Goal: Task Accomplishment & Management: Use online tool/utility

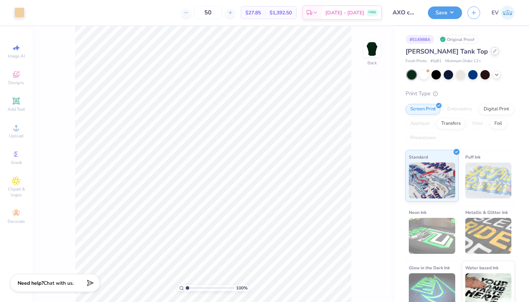
click at [493, 52] on icon at bounding box center [495, 51] width 4 height 4
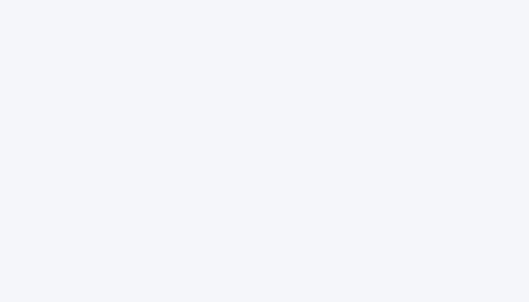
click at [163, 89] on div at bounding box center [264, 151] width 529 height 302
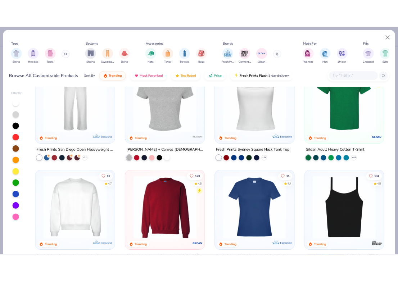
scroll to position [335, 0]
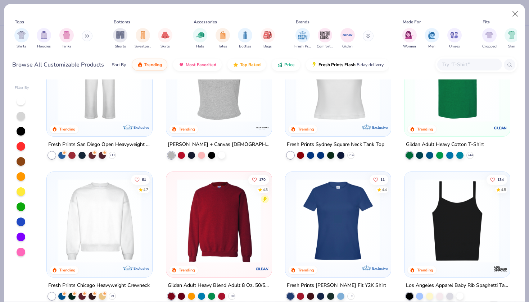
click at [465, 93] on img at bounding box center [457, 80] width 91 height 84
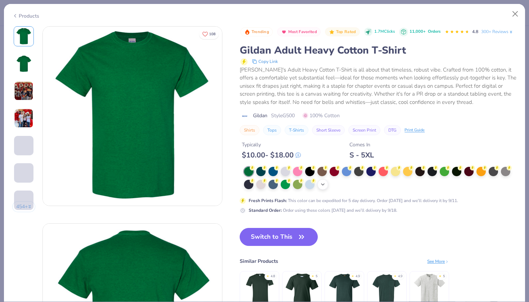
click at [324, 184] on icon at bounding box center [323, 185] width 6 height 6
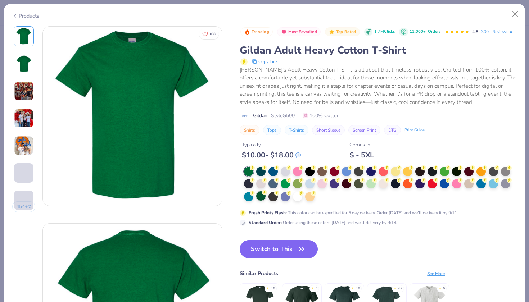
click at [259, 195] on div at bounding box center [260, 196] width 9 height 9
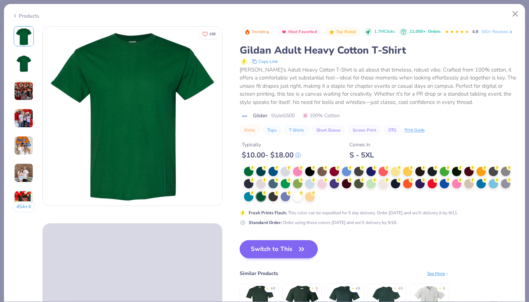
click at [263, 247] on button "Switch to This" at bounding box center [279, 249] width 78 height 18
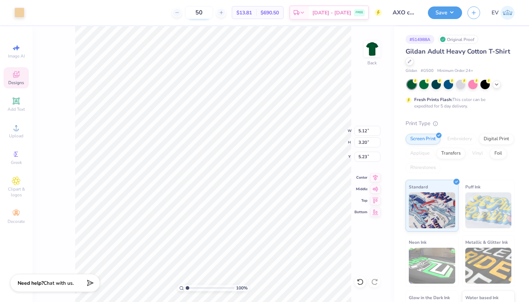
type input "7.28"
type input "4.54"
type input "3.97"
type input "8.81"
type input "5.50"
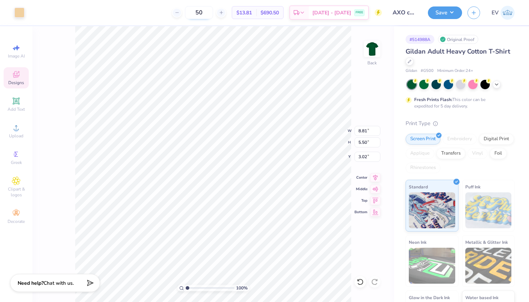
type input "3.74"
click at [24, 14] on div at bounding box center [19, 12] width 10 height 10
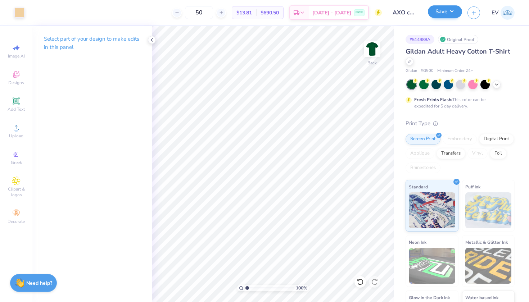
click at [454, 10] on button "Save" at bounding box center [445, 11] width 34 height 13
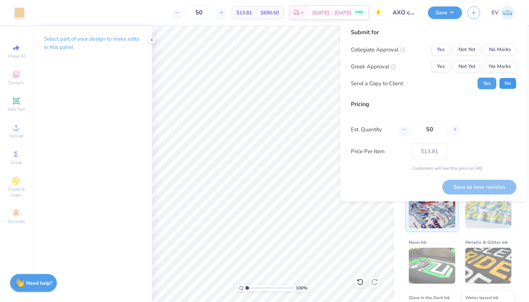
click at [507, 83] on button "No" at bounding box center [507, 84] width 17 height 12
click at [495, 53] on button "No Marks" at bounding box center [500, 50] width 33 height 12
click at [472, 69] on button "Not Yet" at bounding box center [467, 67] width 28 height 12
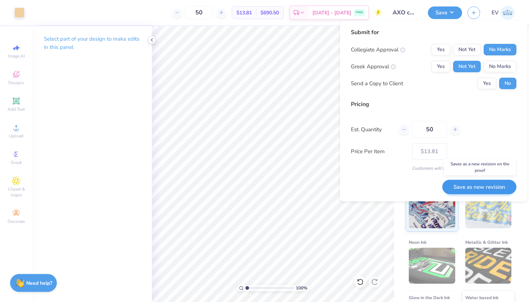
click at [472, 182] on button "Save as new revision" at bounding box center [479, 187] width 74 height 15
type input "$13.81"
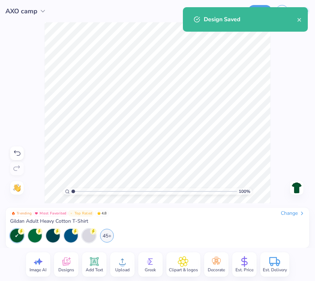
click at [288, 213] on div "Change" at bounding box center [293, 213] width 24 height 6
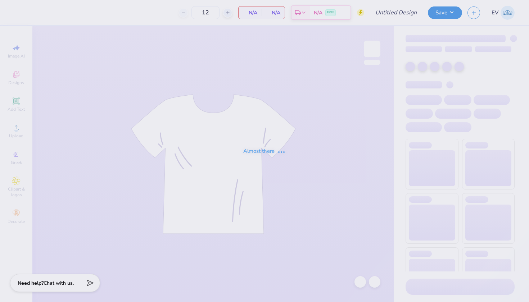
type input "axo camp"
type input "100"
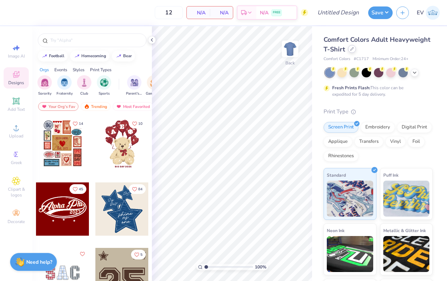
click at [353, 51] on div at bounding box center [352, 49] width 8 height 8
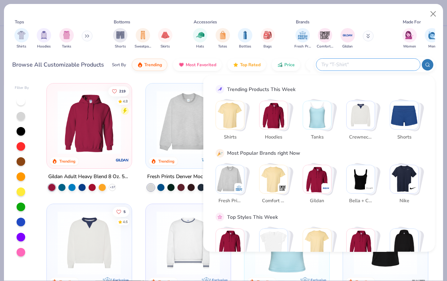
click at [369, 62] on input "text" at bounding box center [368, 64] width 94 height 8
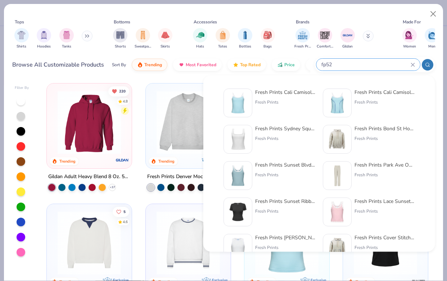
type input "fp52"
click at [253, 98] on div "Fresh Prints Cali Camisole Top Fresh Prints" at bounding box center [270, 103] width 92 height 29
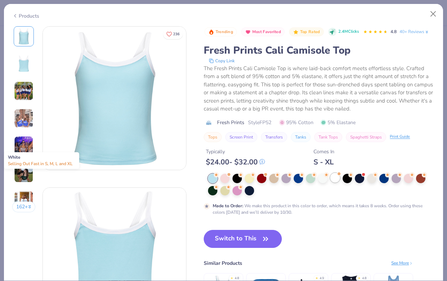
click at [334, 177] on div at bounding box center [334, 177] width 9 height 9
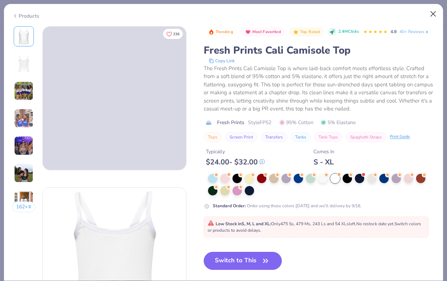
click at [432, 14] on button "Close" at bounding box center [434, 14] width 14 height 14
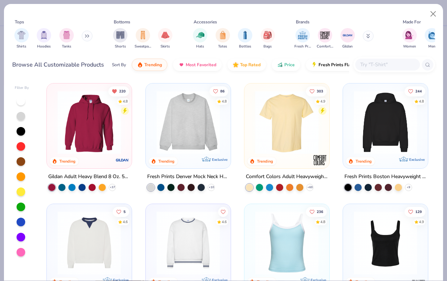
click at [375, 59] on div at bounding box center [387, 65] width 65 height 12
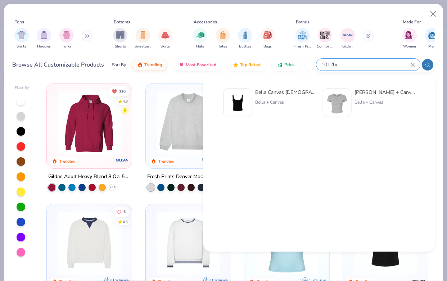
type input "1012be"
click at [270, 99] on div "Bella + Canvas" at bounding box center [285, 102] width 60 height 6
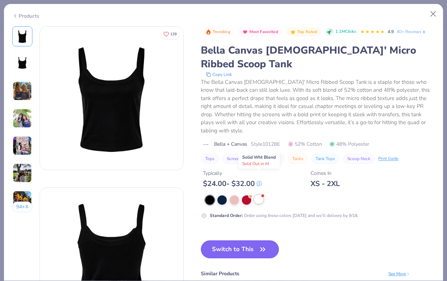
click at [259, 195] on div at bounding box center [258, 199] width 9 height 9
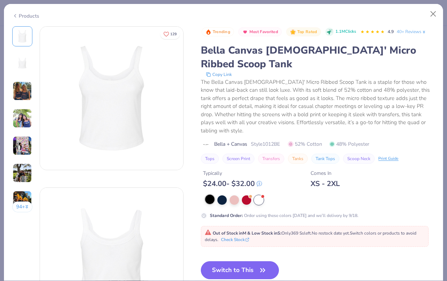
click at [212, 195] on div at bounding box center [209, 199] width 9 height 9
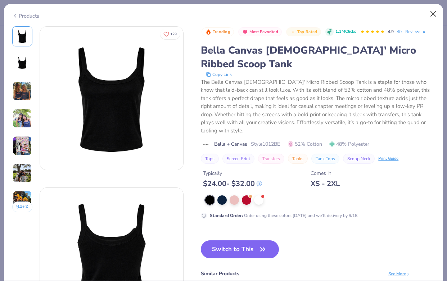
click at [431, 13] on button "Close" at bounding box center [434, 14] width 14 height 14
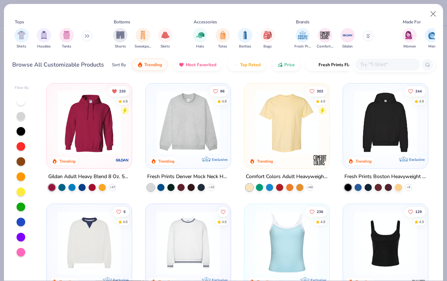
click at [383, 68] on input "text" at bounding box center [387, 64] width 55 height 8
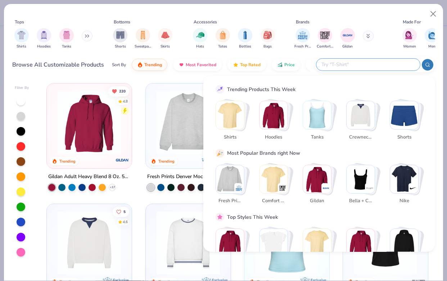
type input "3"
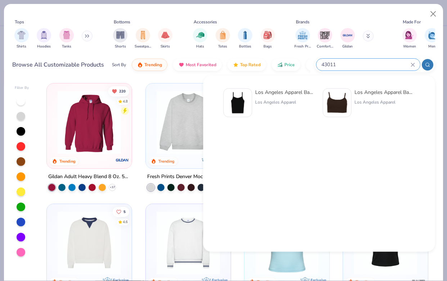
type input "43011"
click at [280, 107] on div "Los Angeles Apparel Baby Rib Spaghetti Tank Los Angeles Apparel" at bounding box center [285, 103] width 60 height 29
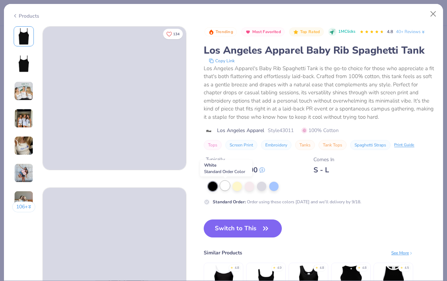
click at [226, 188] on div at bounding box center [224, 185] width 9 height 9
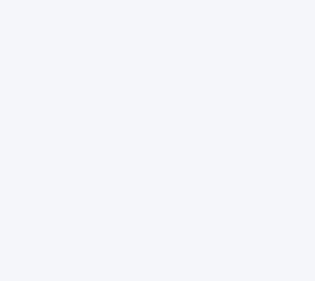
click at [60, 92] on div at bounding box center [157, 140] width 315 height 281
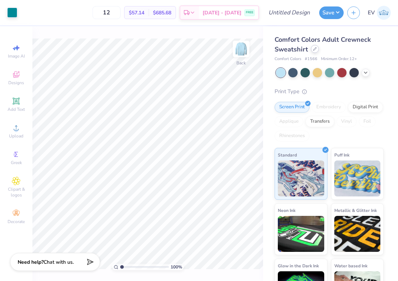
click at [314, 50] on icon at bounding box center [315, 49] width 4 height 4
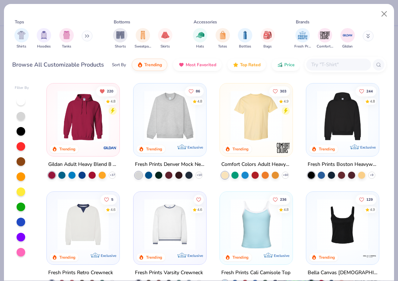
click at [332, 65] on input "text" at bounding box center [338, 64] width 55 height 8
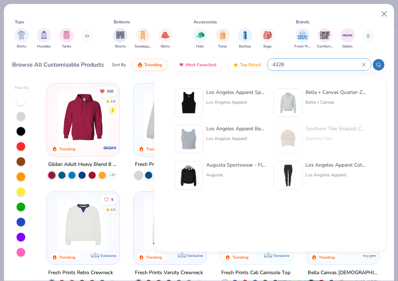
type input "4328"
click at [213, 108] on div "Los Angeles Apparel Sporty Baby Rib Crop Tank Los Angeles Apparel" at bounding box center [236, 103] width 60 height 29
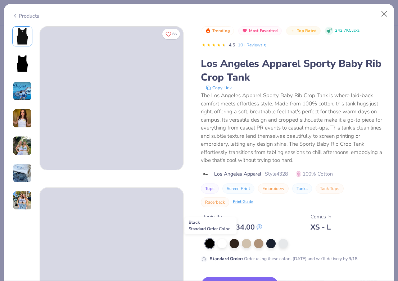
scroll to position [22, 0]
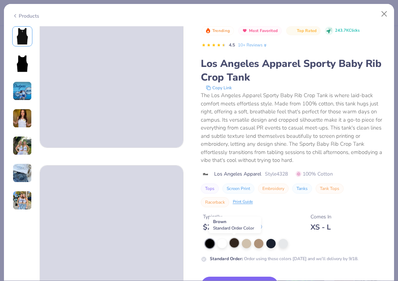
click at [234, 242] on div at bounding box center [234, 242] width 9 height 9
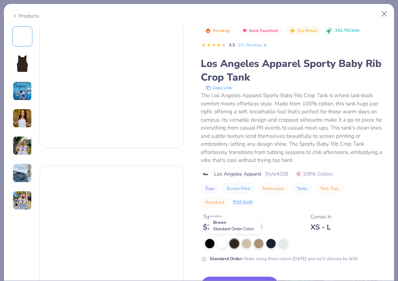
scroll to position [52, 0]
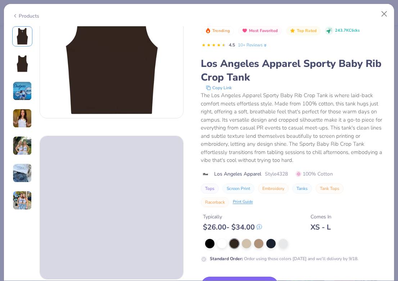
click at [232, 277] on button "Switch to This" at bounding box center [240, 286] width 78 height 18
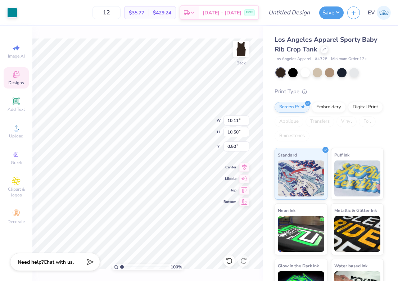
type input "6.01"
type input "6.24"
type input "3.95"
type input "4.10"
type input "1.17"
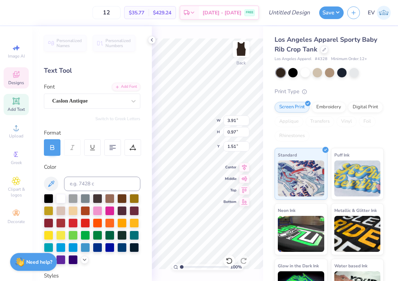
type textarea "ALPHA CHI"
type textarea "CAMP"
type textarea "ALPHA CHI OMEGA"
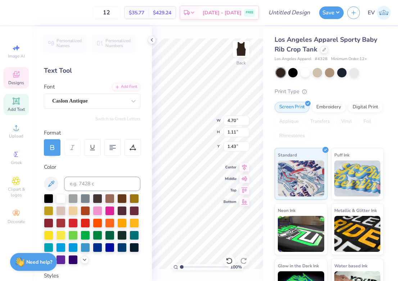
scroll to position [0, 3]
type input "1.35"
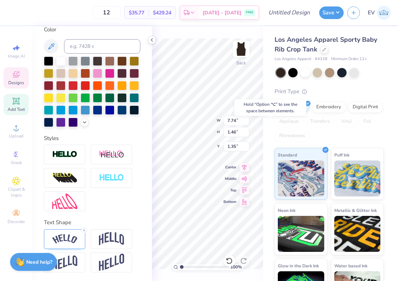
scroll to position [138, 0]
click at [71, 235] on img at bounding box center [64, 239] width 25 height 10
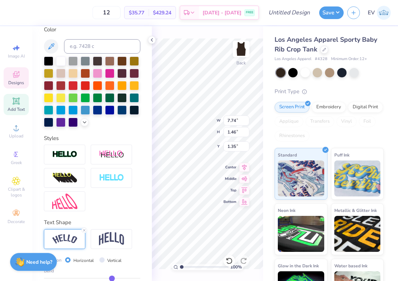
scroll to position [179, 0]
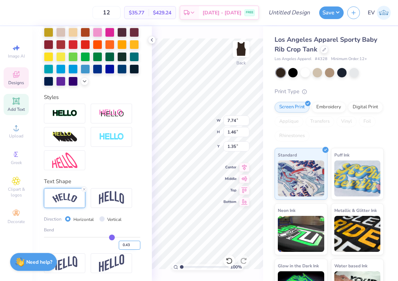
click at [138, 248] on input "0.43" at bounding box center [130, 245] width 22 height 9
click at [138, 247] on input "0.42" at bounding box center [130, 245] width 22 height 9
click at [138, 247] on input "0.41" at bounding box center [130, 245] width 22 height 9
click at [138, 247] on input "0.4" at bounding box center [130, 245] width 22 height 9
click at [138, 247] on input "0.39" at bounding box center [130, 245] width 22 height 9
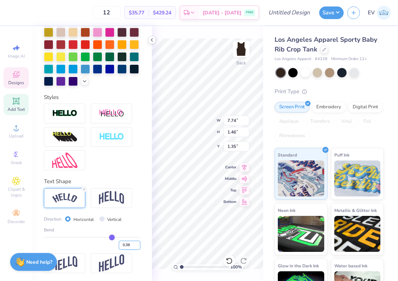
click at [138, 247] on input "0.38" at bounding box center [130, 245] width 22 height 9
click at [138, 247] on input "0.37" at bounding box center [130, 245] width 22 height 9
click at [138, 247] on input "0.36" at bounding box center [130, 245] width 22 height 9
type input "0.35"
click at [138, 247] on input "0.35" at bounding box center [130, 245] width 22 height 9
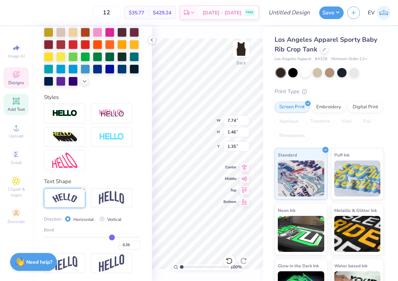
type input "0.35"
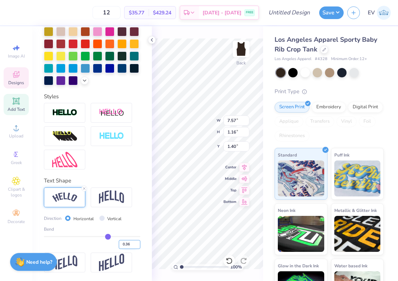
click at [138, 242] on input "0.36" at bounding box center [130, 244] width 22 height 9
click at [138, 242] on input "0.37" at bounding box center [130, 244] width 22 height 9
click at [138, 242] on input "0.38" at bounding box center [130, 244] width 22 height 9
click at [138, 242] on input "0.39" at bounding box center [130, 244] width 22 height 9
click at [138, 242] on input "0.4" at bounding box center [130, 244] width 22 height 9
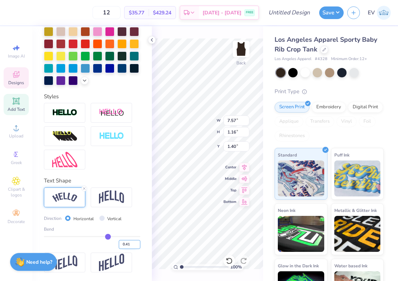
click at [138, 242] on input "0.41" at bounding box center [130, 244] width 22 height 9
click at [138, 242] on input "0.42" at bounding box center [130, 244] width 22 height 9
click at [138, 242] on input "0.43" at bounding box center [130, 244] width 22 height 9
click at [138, 242] on input "0.44" at bounding box center [130, 244] width 22 height 9
type input "0.45"
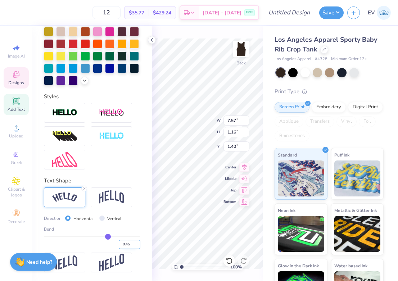
click at [138, 242] on input "0.45" at bounding box center [130, 244] width 22 height 9
type input "0.45"
click at [138, 207] on div "Direction Horizontal Vertical Bend 0.45" at bounding box center [92, 230] width 96 height 85
type input "1.51"
type textarea "ALPHA CHI"
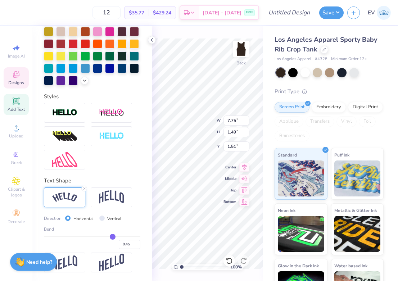
scroll to position [0, 1]
type input "1.71"
click at [230, 144] on div "100 % Back W 4.71 4.71 " H 1.13 1.13 " Y 1.61 1.61 " Center Middle Top Bottom" at bounding box center [207, 153] width 111 height 255
click at [229, 144] on div "100 % Back W 4.71 4.71 " H 1.13 1.13 " Y 1.61 1.61 " Center Middle Top Bottom" at bounding box center [207, 153] width 111 height 255
type input "1.43"
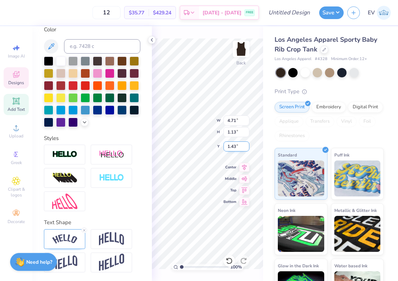
type textarea "ALPHA CHI OMEGA"
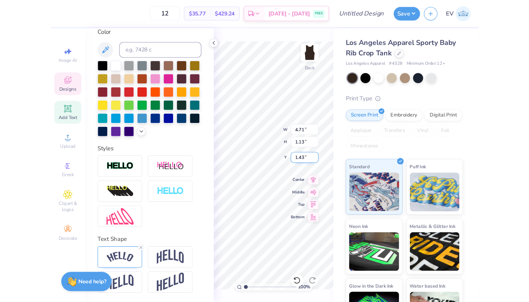
scroll to position [0, 3]
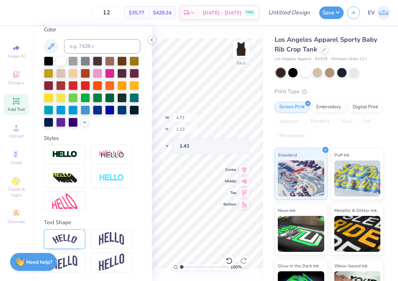
click at [151, 38] on icon at bounding box center [152, 40] width 6 height 6
type input "6.18"
type input "1.19"
type input "1.53"
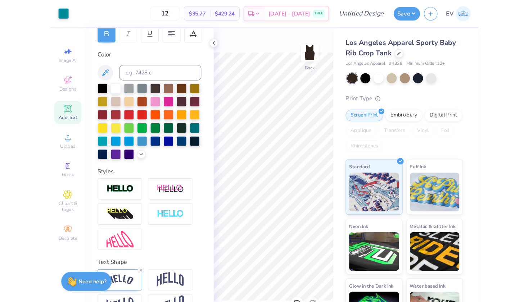
scroll to position [116, 0]
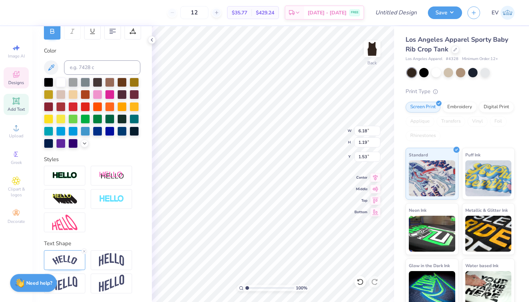
type input "1.68"
type input "5.37"
type input "1.03"
type input "1.76"
click at [71, 255] on div at bounding box center [64, 261] width 41 height 20
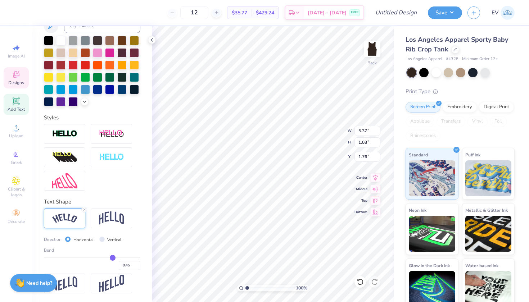
scroll to position [158, 0]
click at [138, 263] on input "0.45" at bounding box center [130, 265] width 22 height 9
click at [139, 265] on input "0.46" at bounding box center [130, 265] width 22 height 9
click at [139, 265] on input "0.47" at bounding box center [130, 265] width 22 height 9
click at [139, 265] on input "0.48" at bounding box center [130, 265] width 22 height 9
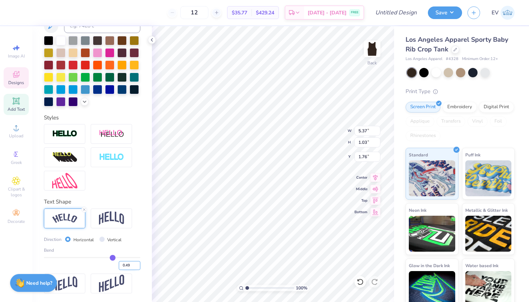
click at [139, 265] on input "0.49" at bounding box center [130, 265] width 22 height 9
type input "0.5"
click at [139, 265] on input "0.5" at bounding box center [130, 265] width 22 height 9
type input "0.5"
type input "0.50"
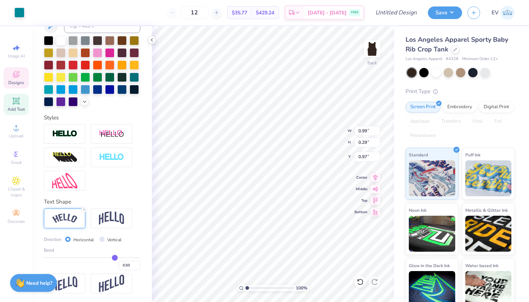
scroll to position [116, 0]
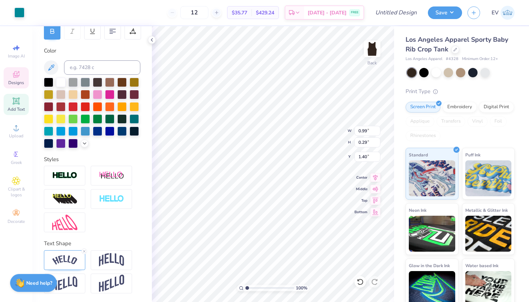
type input "1.40"
click at [398, 73] on div at bounding box center [423, 71] width 9 height 9
click at [398, 72] on div at bounding box center [436, 71] width 9 height 9
click at [398, 73] on div at bounding box center [460, 71] width 9 height 9
click at [398, 71] on div at bounding box center [448, 71] width 9 height 9
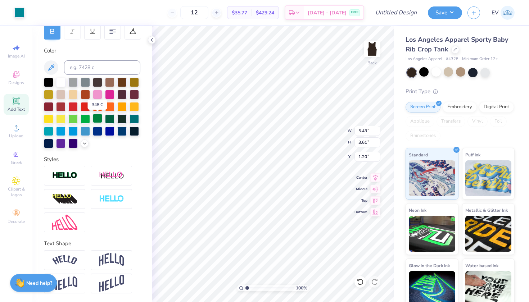
click at [96, 120] on div at bounding box center [97, 118] width 9 height 9
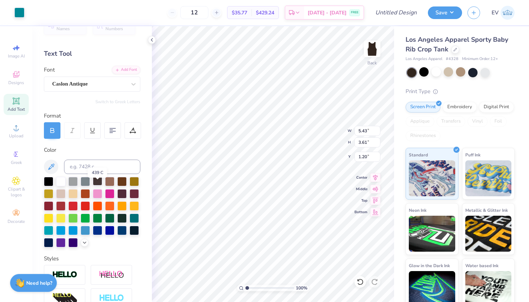
scroll to position [4, 0]
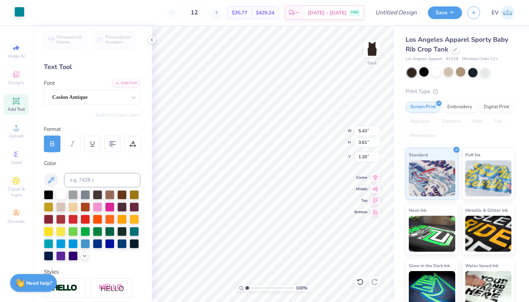
click at [18, 12] on div at bounding box center [19, 12] width 10 height 10
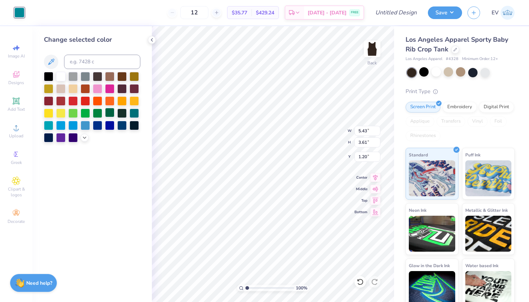
click at [113, 114] on div at bounding box center [109, 112] width 9 height 9
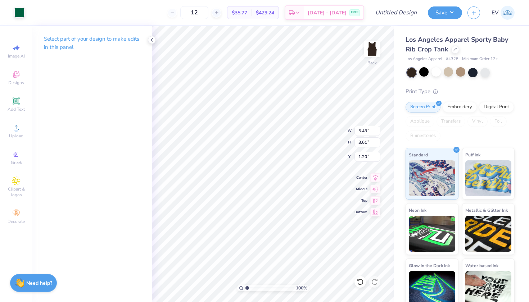
type input "0.71"
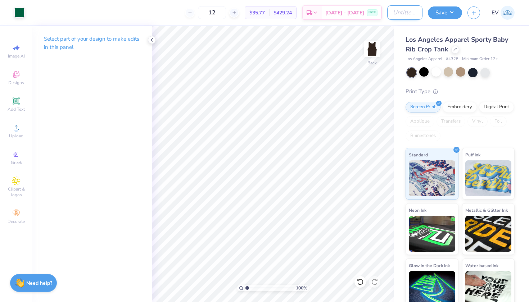
click at [398, 15] on input "Design Title" at bounding box center [404, 12] width 35 height 14
type input "axo"
click at [398, 15] on button "Save" at bounding box center [445, 11] width 34 height 13
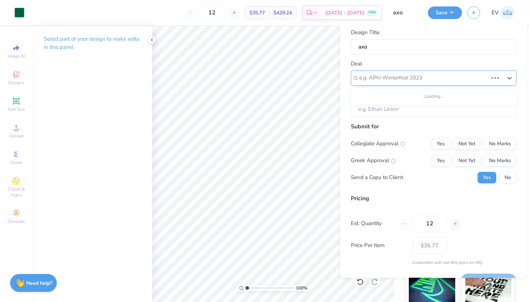
click at [393, 77] on div "e.g. APhi Winterfest 2023" at bounding box center [423, 78] width 129 height 8
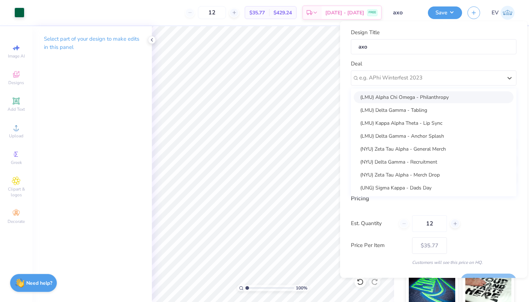
click at [398, 100] on div "(LMU) Alpha Chi Omega - Philanthropy" at bounding box center [434, 97] width 160 height 12
type input "Jade Sandoval"
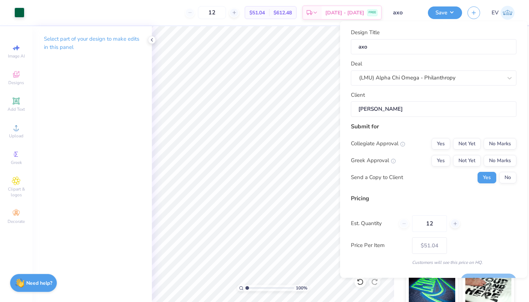
click at [398, 110] on input "Jade Sandoval" at bounding box center [434, 109] width 166 height 15
click at [398, 145] on button "No Marks" at bounding box center [500, 144] width 33 height 12
click at [398, 159] on button "Not Yet" at bounding box center [467, 161] width 28 height 12
type input "$42.10"
click at [398, 176] on button "No" at bounding box center [507, 178] width 17 height 12
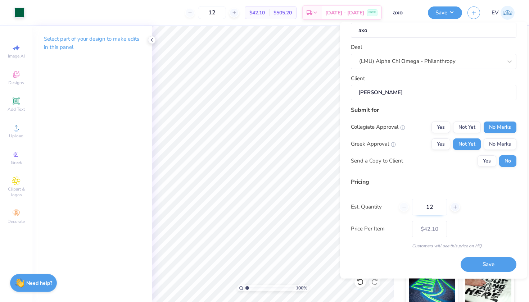
scroll to position [17, 0]
click at [398, 209] on input "12" at bounding box center [429, 207] width 35 height 17
type input "60"
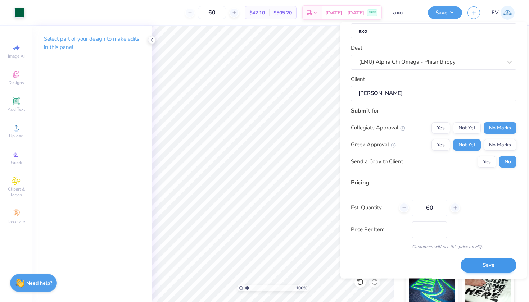
type input "$28.61"
type input "60"
click at [398, 264] on button "Save" at bounding box center [489, 265] width 56 height 15
type input "$28.61"
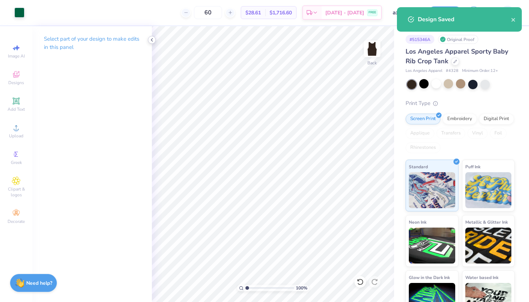
click at [153, 39] on polyline at bounding box center [151, 40] width 1 height 3
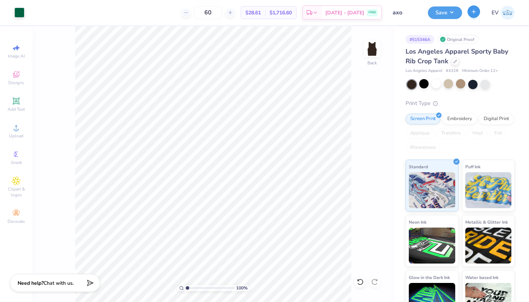
click at [398, 14] on icon "button" at bounding box center [474, 12] width 6 height 6
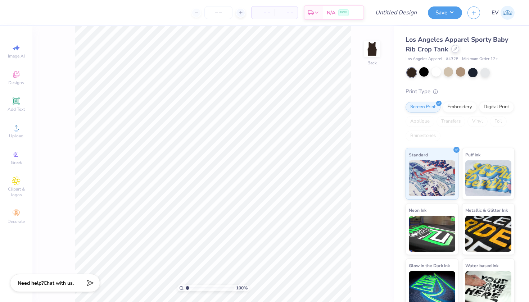
click at [398, 48] on icon at bounding box center [456, 49] width 4 height 4
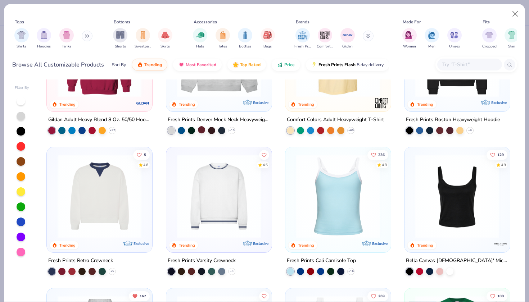
scroll to position [170, 0]
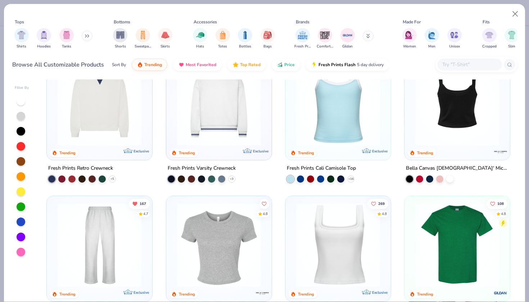
click at [398, 95] on img at bounding box center [457, 104] width 91 height 84
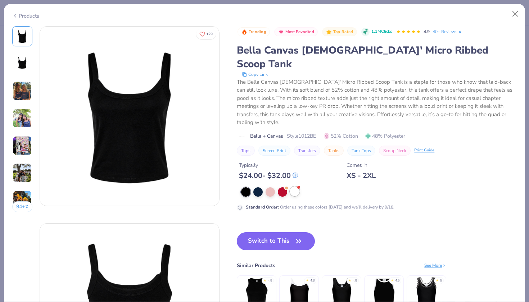
click at [299, 187] on div at bounding box center [294, 191] width 9 height 9
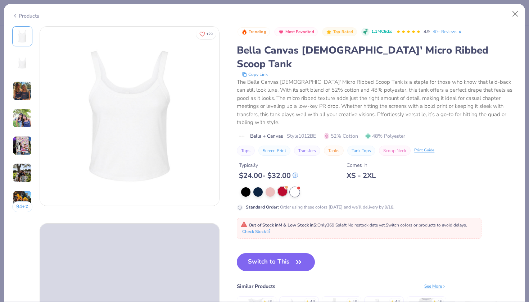
click at [284, 187] on div at bounding box center [282, 191] width 9 height 9
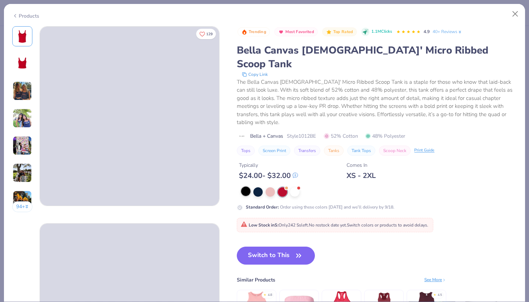
click at [251, 187] on div at bounding box center [245, 191] width 9 height 9
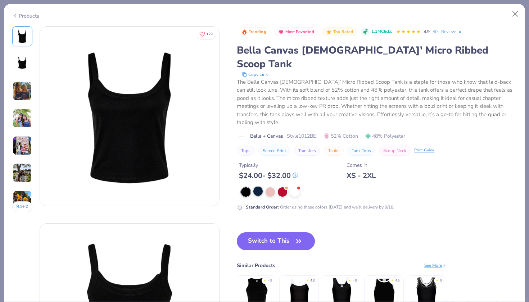
click at [257, 187] on div at bounding box center [257, 191] width 9 height 9
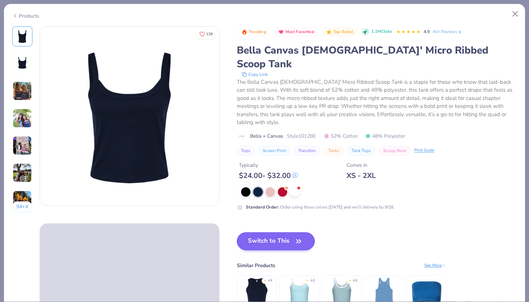
click at [261, 233] on button "Switch to This" at bounding box center [276, 242] width 78 height 18
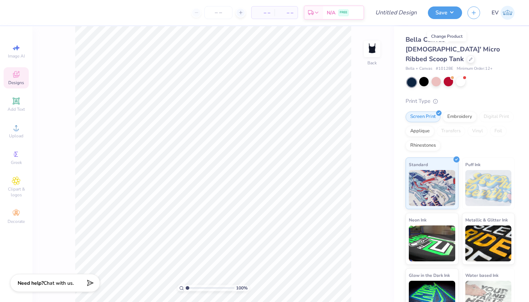
click at [19, 82] on span "Designs" at bounding box center [16, 83] width 16 height 6
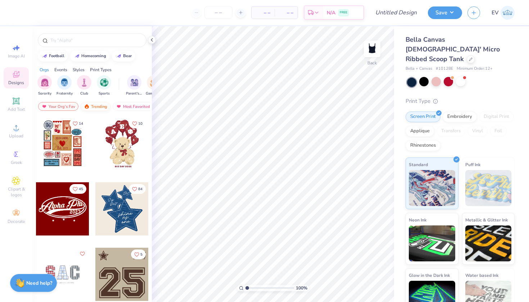
click at [99, 108] on div "Trending" at bounding box center [96, 106] width 30 height 9
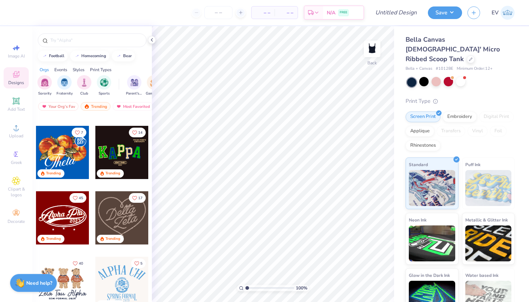
scroll to position [188, 0]
click at [45, 82] on img "filter for Sorority" at bounding box center [45, 82] width 8 height 8
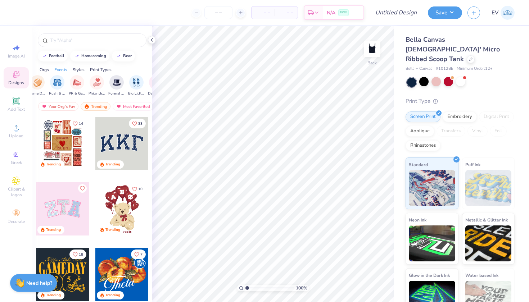
scroll to position [0, 117]
click at [69, 87] on div "PR & General" at bounding box center [76, 85] width 17 height 21
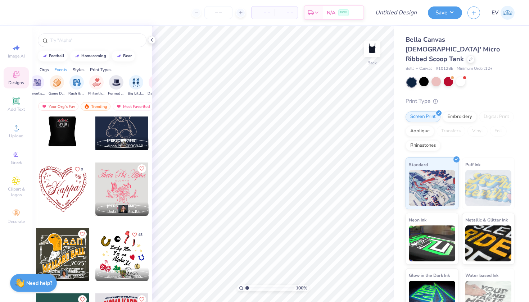
scroll to position [1931, 0]
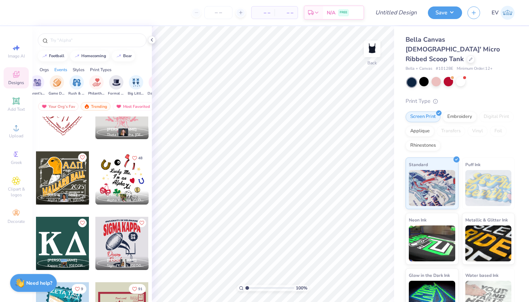
click at [68, 32] on div at bounding box center [92, 38] width 120 height 24
click at [77, 41] on input "text" at bounding box center [96, 40] width 92 height 7
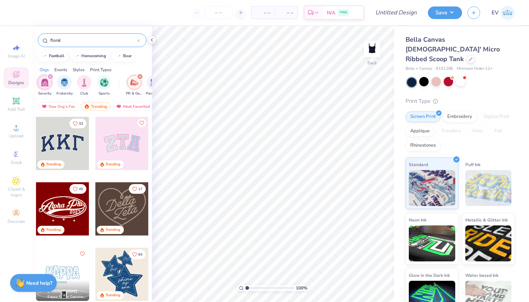
type input "floral"
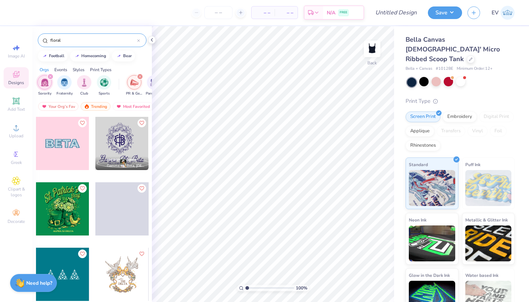
scroll to position [17, 0]
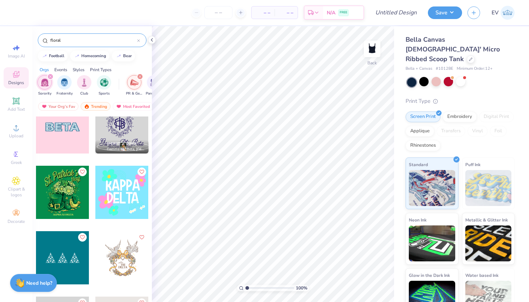
click at [140, 77] on icon "filter for PR & General" at bounding box center [140, 76] width 3 height 3
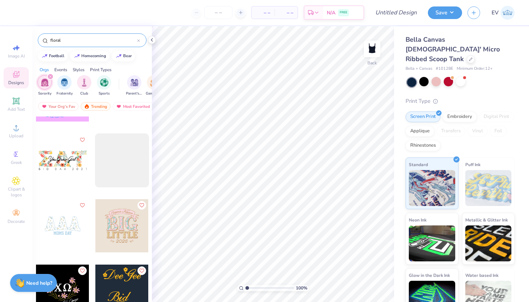
scroll to position [2013, 0]
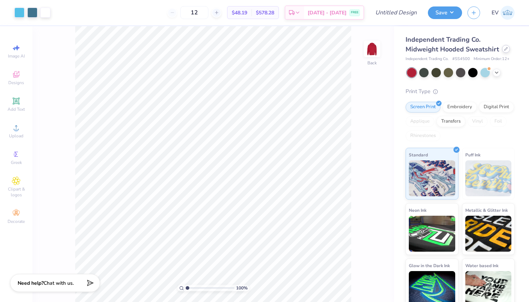
click at [504, 50] on icon at bounding box center [506, 49] width 4 height 4
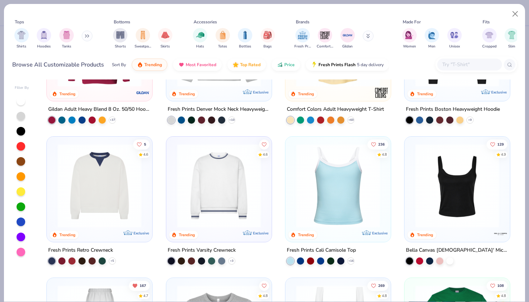
scroll to position [88, 0]
click at [433, 199] on img at bounding box center [457, 186] width 91 height 84
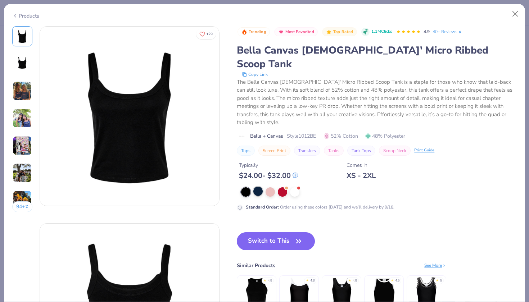
click at [260, 187] on div at bounding box center [257, 191] width 9 height 9
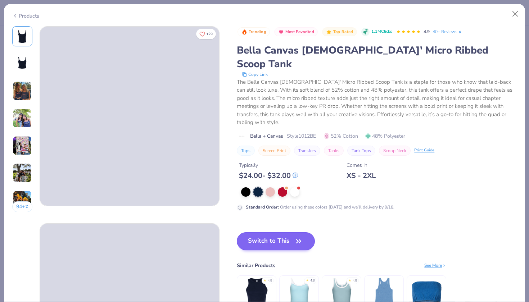
click at [260, 233] on button "Switch to This" at bounding box center [276, 242] width 78 height 18
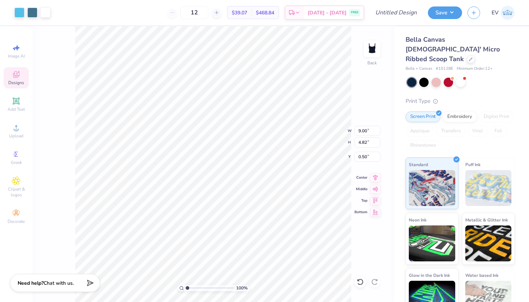
type input "4.59"
type input "2.46"
type input "1.50"
click at [23, 10] on div at bounding box center [19, 12] width 10 height 10
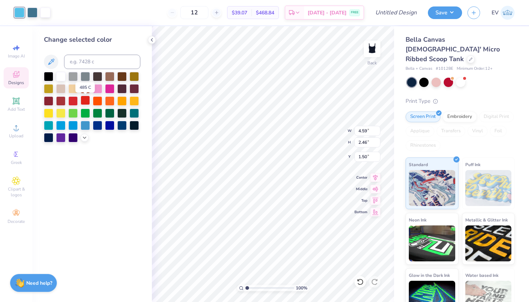
click at [87, 101] on div at bounding box center [85, 100] width 9 height 9
click at [33, 16] on div at bounding box center [32, 12] width 10 height 10
click at [72, 105] on div at bounding box center [72, 100] width 9 height 9
click at [43, 14] on div at bounding box center [45, 12] width 10 height 10
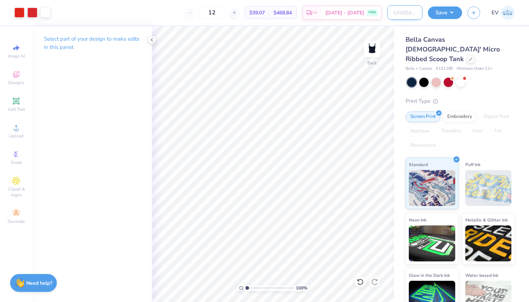
click at [387, 15] on input "Design Title" at bounding box center [404, 12] width 35 height 14
type input "dg"
click at [442, 11] on button "Save" at bounding box center [445, 11] width 34 height 13
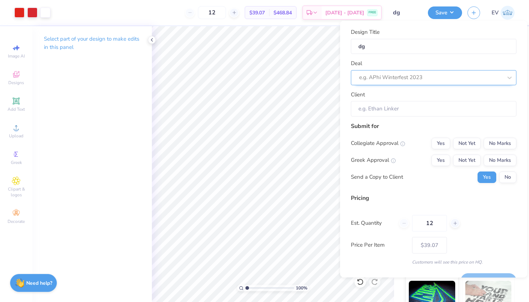
click at [418, 78] on div "e.g. APhi Winterfest 2023" at bounding box center [430, 77] width 143 height 8
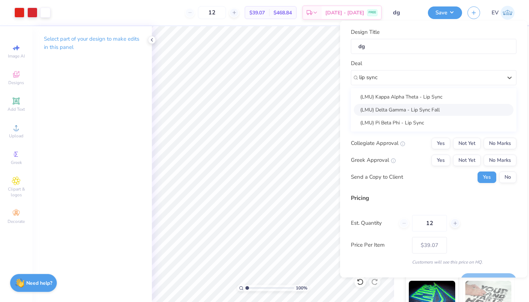
click at [411, 109] on div "(LMU) Delta Gamma - Lip Sync Fall" at bounding box center [434, 110] width 160 height 12
type input "lip sync"
type input "[PERSON_NAME]"
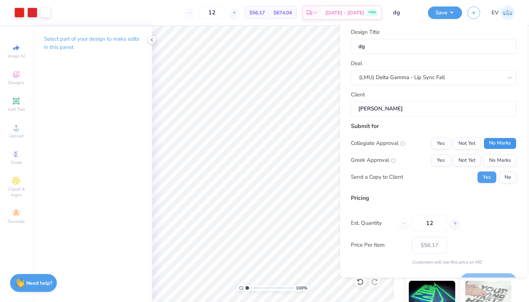
click at [493, 145] on button "No Marks" at bounding box center [500, 144] width 33 height 12
click at [470, 161] on button "Not Yet" at bounding box center [467, 160] width 28 height 12
type input "$46.33"
click at [507, 180] on button "No" at bounding box center [507, 177] width 17 height 12
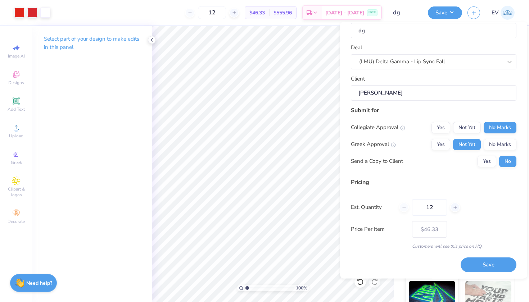
scroll to position [17, 0]
click at [440, 207] on input "12" at bounding box center [429, 207] width 35 height 17
type input "80"
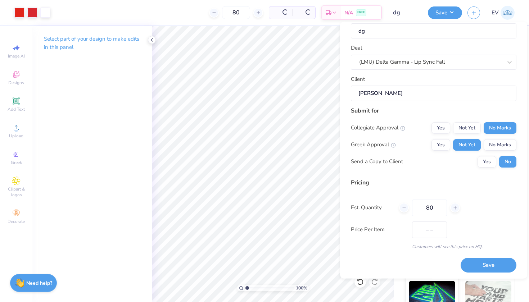
type input "$22.44"
type input "80"
click at [474, 262] on button "Save" at bounding box center [489, 265] width 56 height 15
type input "$22.44"
